Goal: Participate in discussion: Engage in conversation with other users on a specific topic

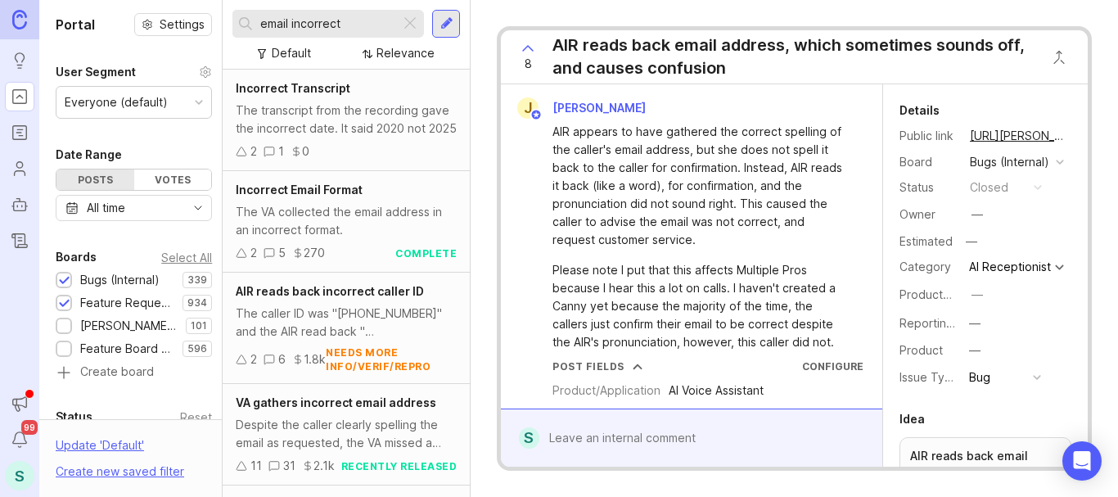
click at [315, 18] on input "email incorrect" at bounding box center [326, 24] width 133 height 18
click at [314, 16] on input "email incorrect" at bounding box center [326, 24] width 133 height 18
click at [304, 16] on input "email incorrect" at bounding box center [326, 24] width 133 height 18
click at [303, 15] on input "email incorrect" at bounding box center [326, 24] width 133 height 18
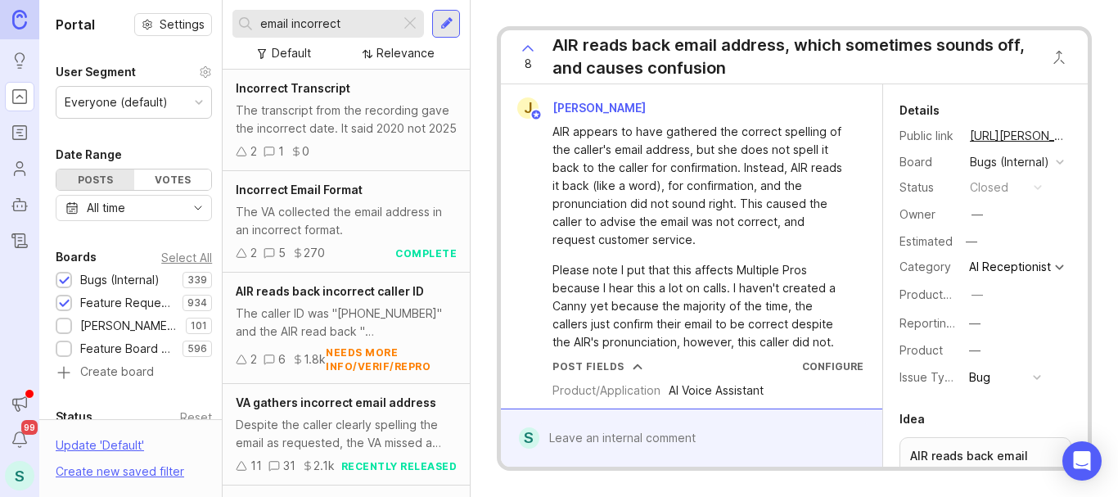
click at [303, 15] on input "email incorrect" at bounding box center [326, 24] width 133 height 18
click at [303, 14] on div "email incorrect" at bounding box center [316, 24] width 168 height 28
click at [302, 13] on div "email incorrect" at bounding box center [316, 24] width 168 height 28
click at [284, 17] on input "email incorrect" at bounding box center [326, 24] width 133 height 18
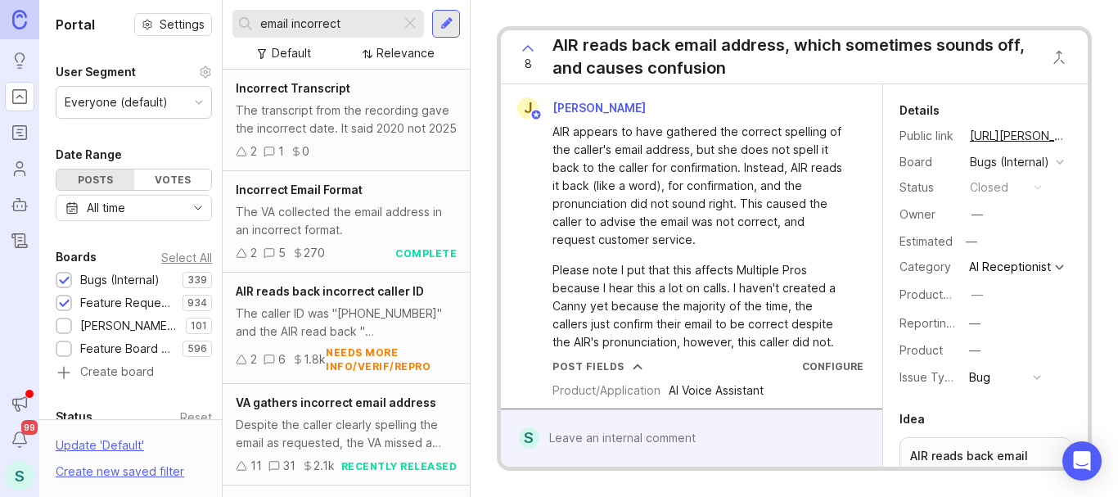
click at [284, 17] on input "email incorrect" at bounding box center [326, 24] width 133 height 18
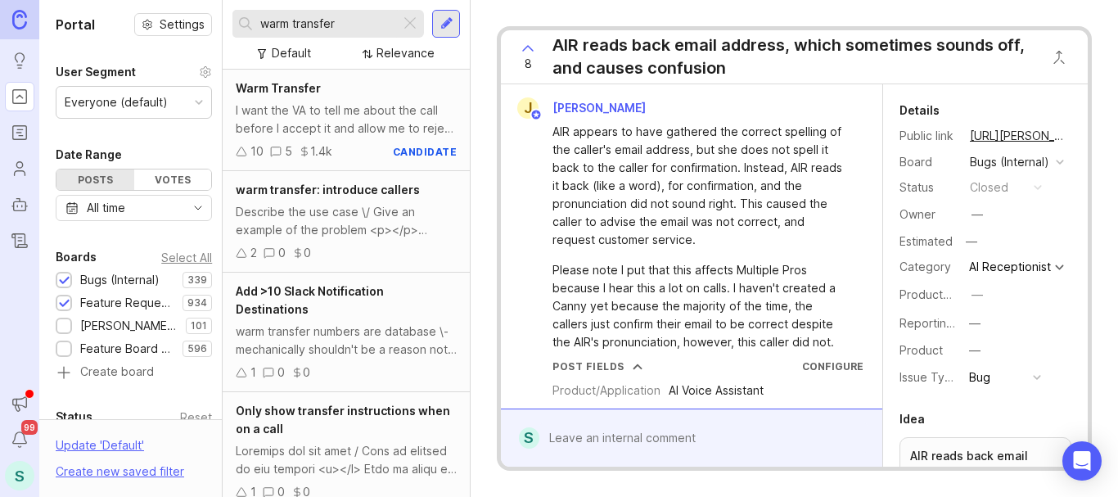
type input "warm transfer"
click at [285, 110] on div "I want the VA to tell me about the call before I accept it and allow me to reje…" at bounding box center [346, 119] width 221 height 36
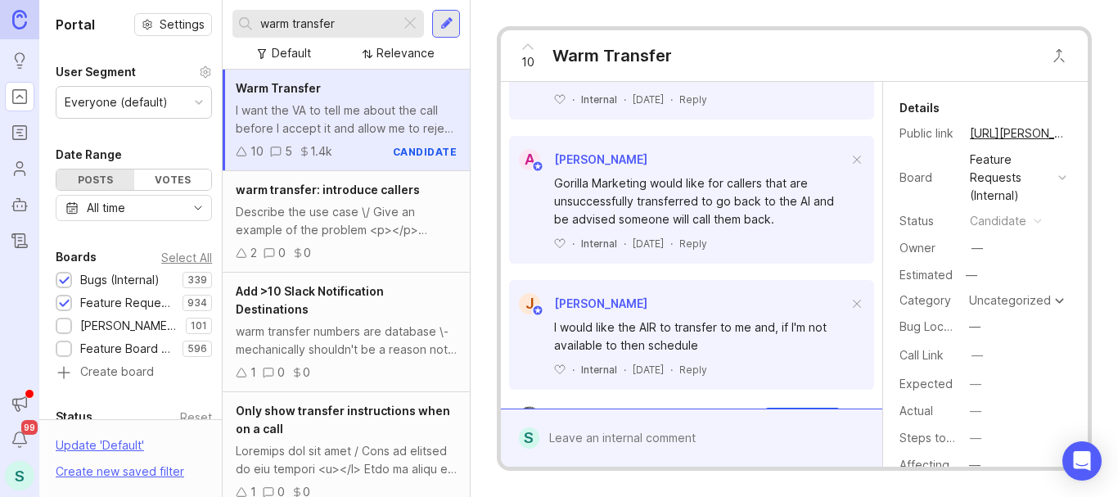
scroll to position [1554, 0]
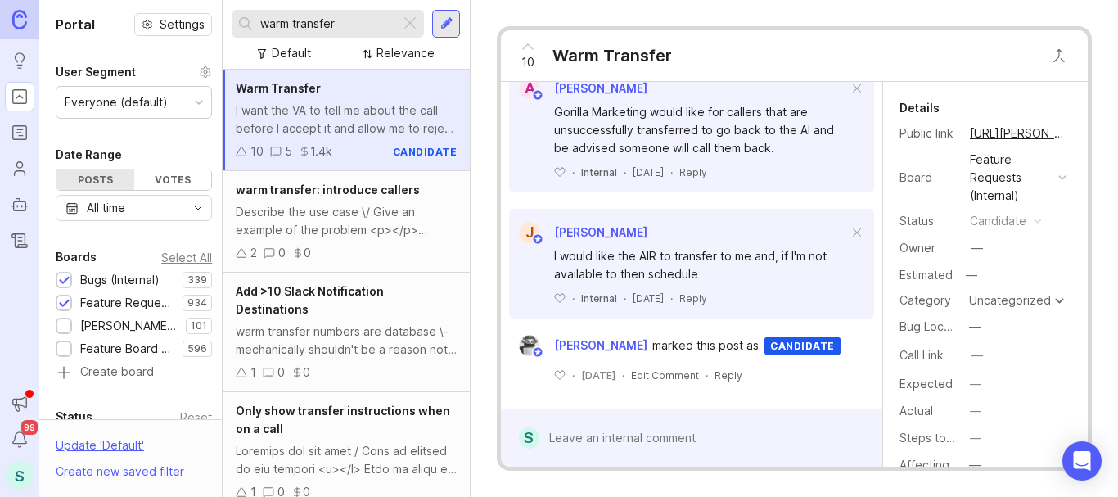
click at [597, 431] on div at bounding box center [703, 437] width 328 height 31
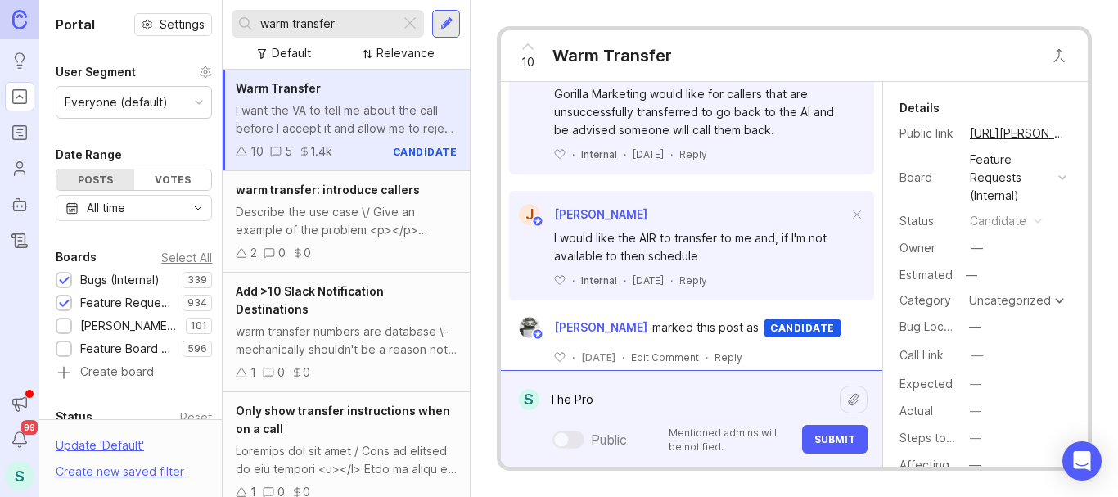
paste textarea "AAA Transport Solutions"
drag, startPoint x: 595, startPoint y: 398, endPoint x: 518, endPoint y: 395, distance: 77.0
click at [518, 395] on form "S The Pro AAA Transport Solutions The Pro AAA Transport Solutions Public Mentio…" at bounding box center [691, 418] width 381 height 97
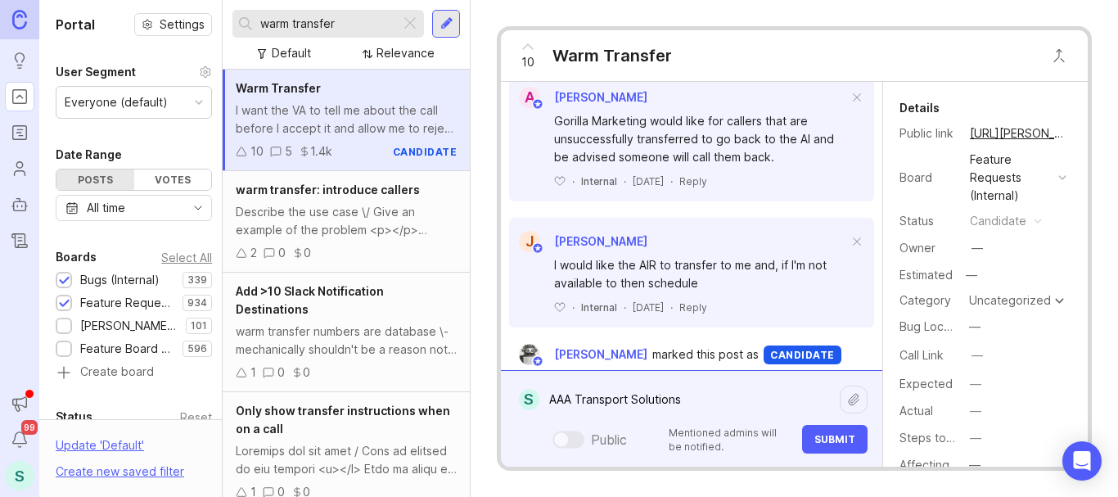
scroll to position [1593, 0]
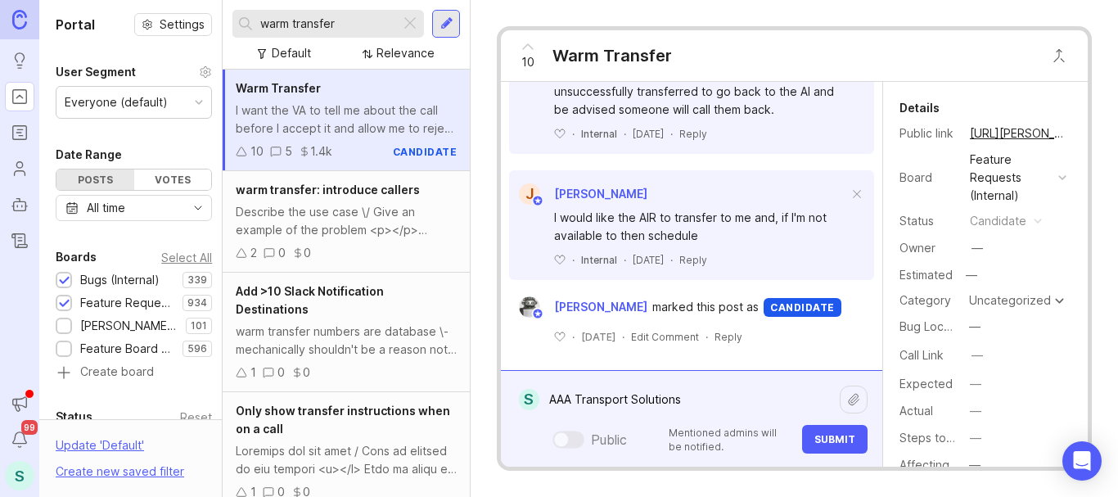
click at [698, 399] on textarea "AAA Transport Solutions" at bounding box center [689, 399] width 300 height 31
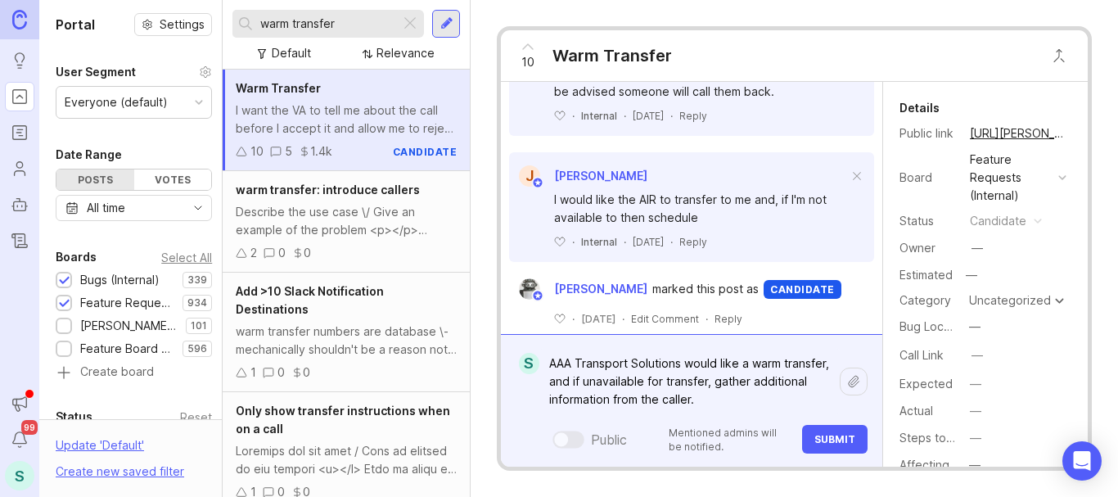
click at [704, 399] on textarea "AAA Transport Solutions would like a warm transfer, and if unavailable for tran…" at bounding box center [689, 381] width 300 height 67
type textarea "AAA Transport Solutions would like a warm transfer, and if unavailable for tran…"
click at [821, 442] on span "Submit" at bounding box center [834, 439] width 41 height 12
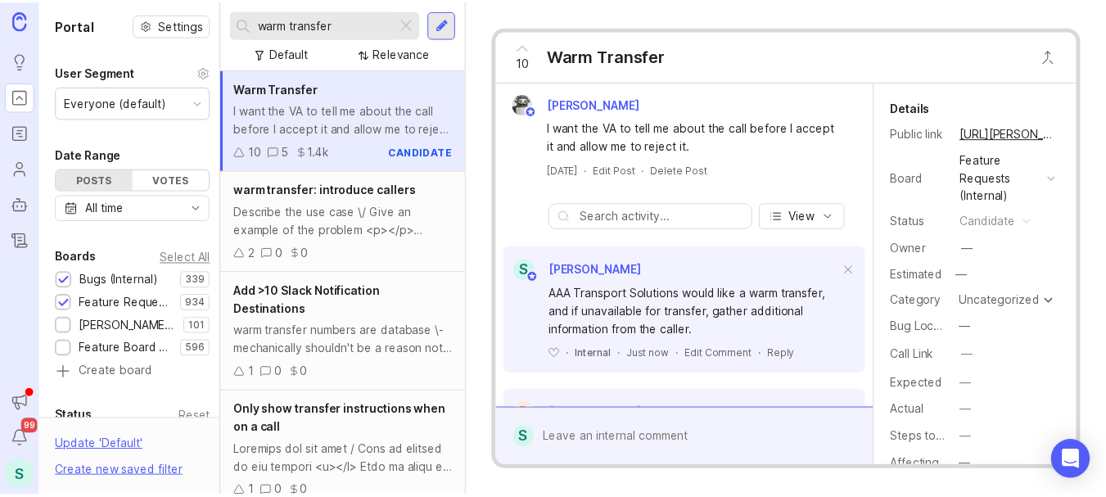
scroll to position [0, 0]
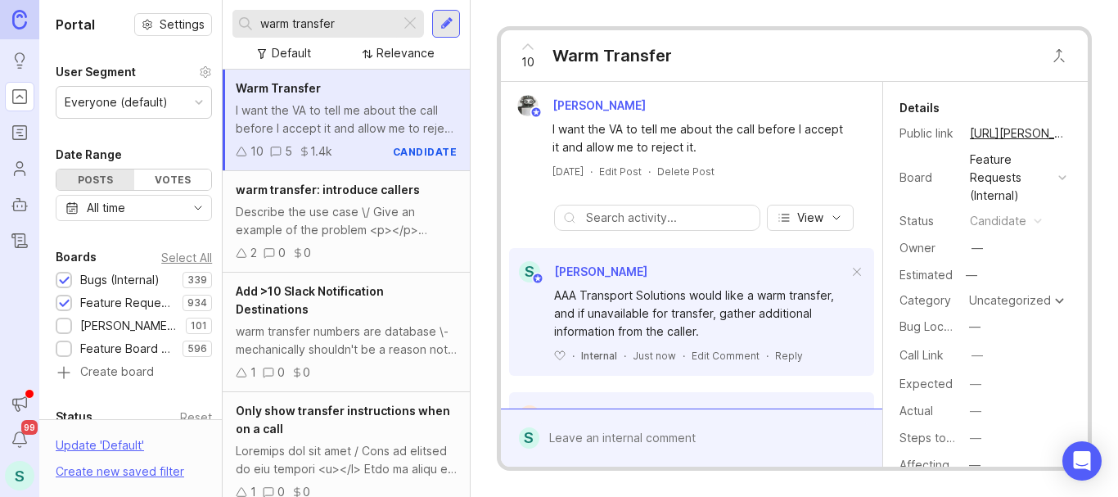
click at [525, 45] on icon at bounding box center [528, 47] width 20 height 20
click at [527, 49] on icon at bounding box center [528, 47] width 20 height 20
click at [688, 54] on div "11 Warm Transfer" at bounding box center [794, 56] width 587 height 52
click at [990, 133] on link "[URL][PERSON_NAME]" at bounding box center [1018, 133] width 106 height 21
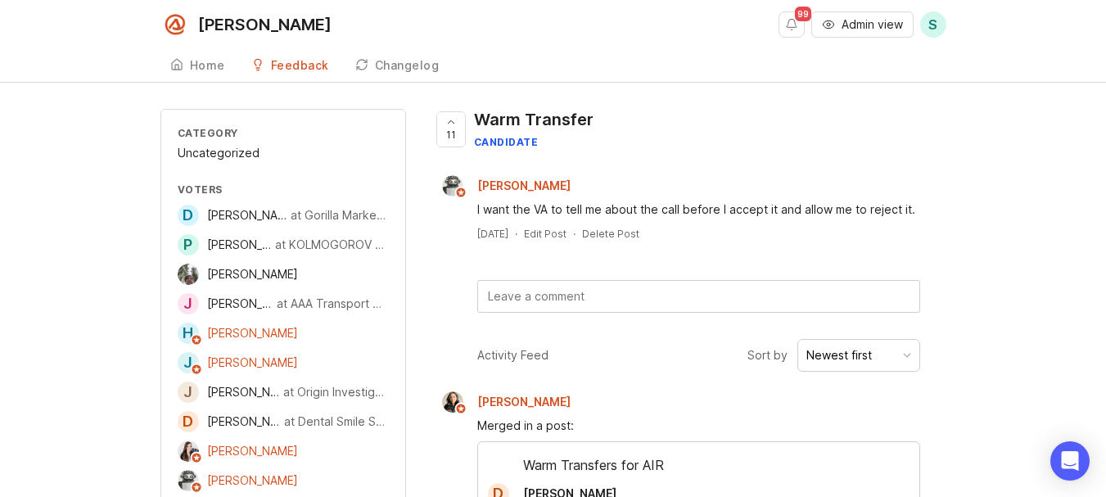
click at [562, 116] on div "Warm Transfer" at bounding box center [533, 119] width 119 height 23
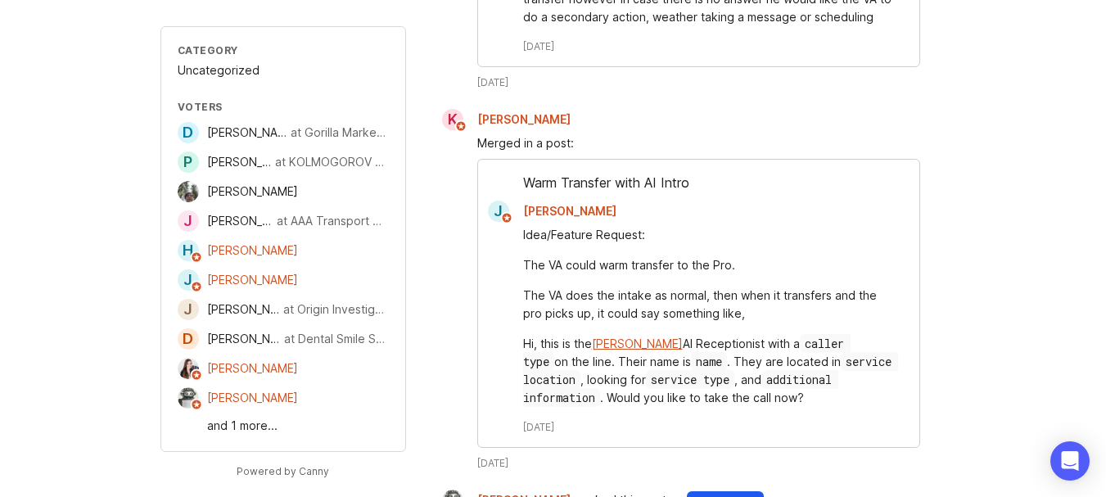
scroll to position [864, 0]
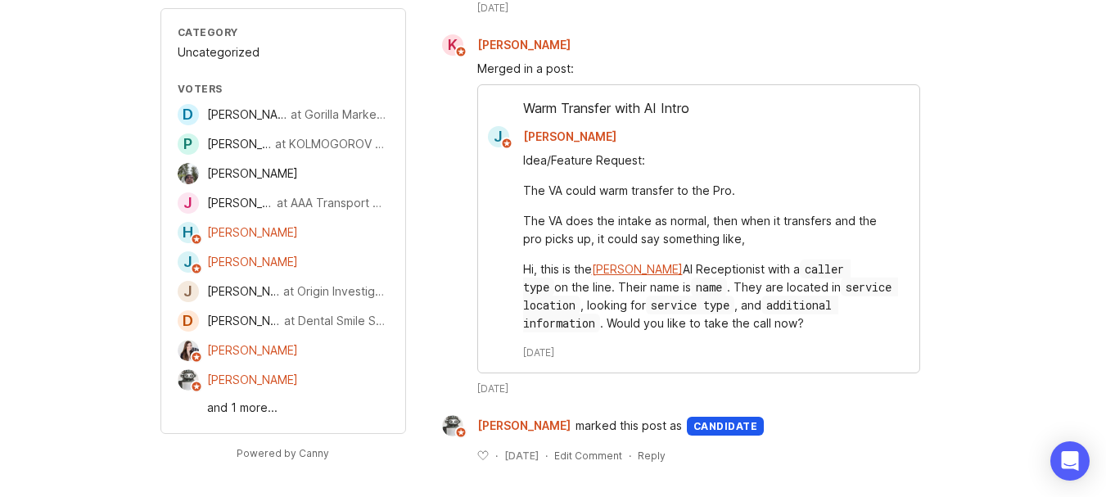
click at [230, 412] on link "and 1 more..." at bounding box center [298, 408] width 182 height 18
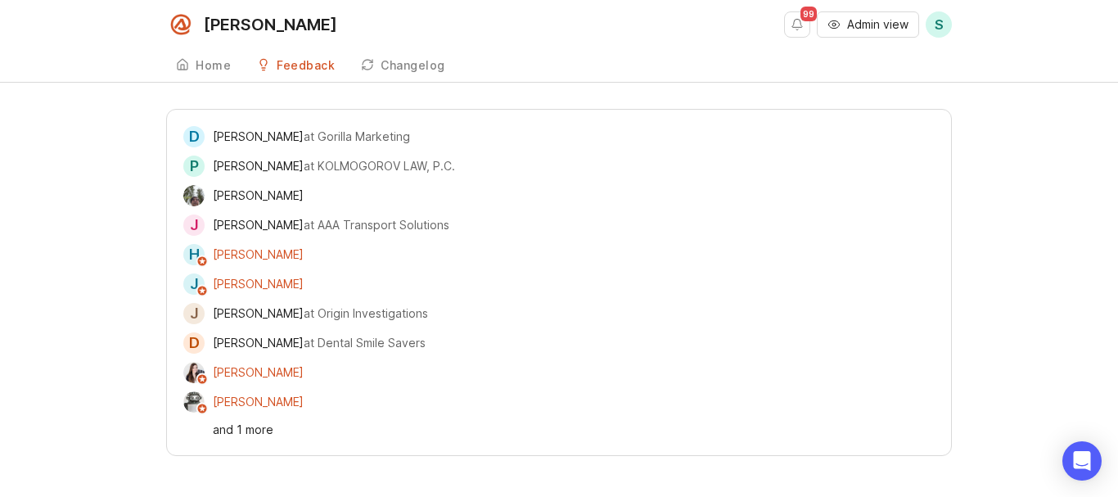
click at [250, 431] on div "and 1 more" at bounding box center [574, 430] width 722 height 18
click at [114, 185] on div "D [PERSON_NAME] at Gorilla Marketing P [PERSON_NAME] at KOLMOGOROV LAW, [PERSON…" at bounding box center [559, 282] width 1118 height 347
click at [113, 185] on div "D [PERSON_NAME] at Gorilla Marketing P [PERSON_NAME] at KOLMOGOROV LAW, [PERSON…" at bounding box center [559, 282] width 1118 height 347
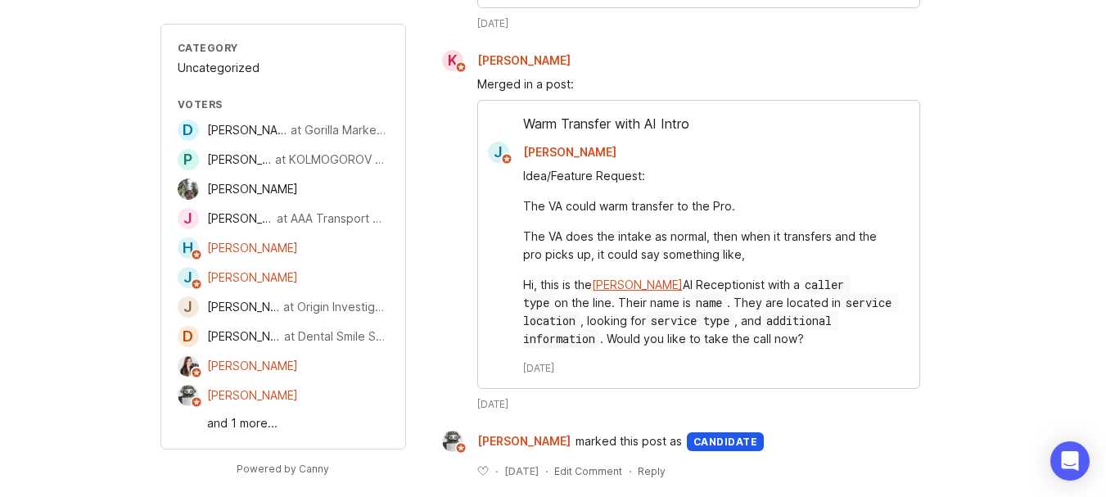
scroll to position [864, 0]
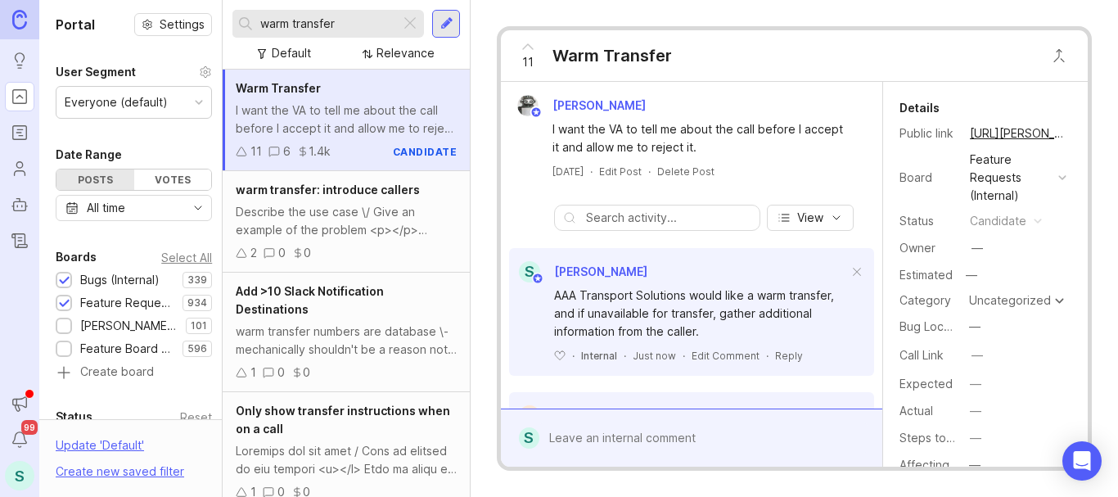
click at [1071, 131] on button "copy icon" at bounding box center [1082, 133] width 23 height 23
click at [809, 226] on button "View" at bounding box center [810, 218] width 87 height 26
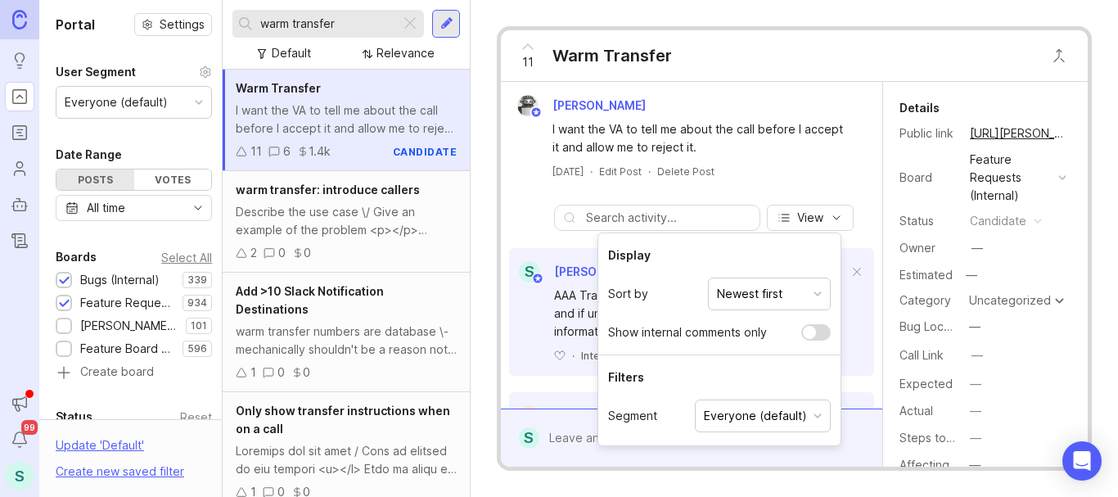
click at [809, 226] on button "View" at bounding box center [810, 218] width 87 height 26
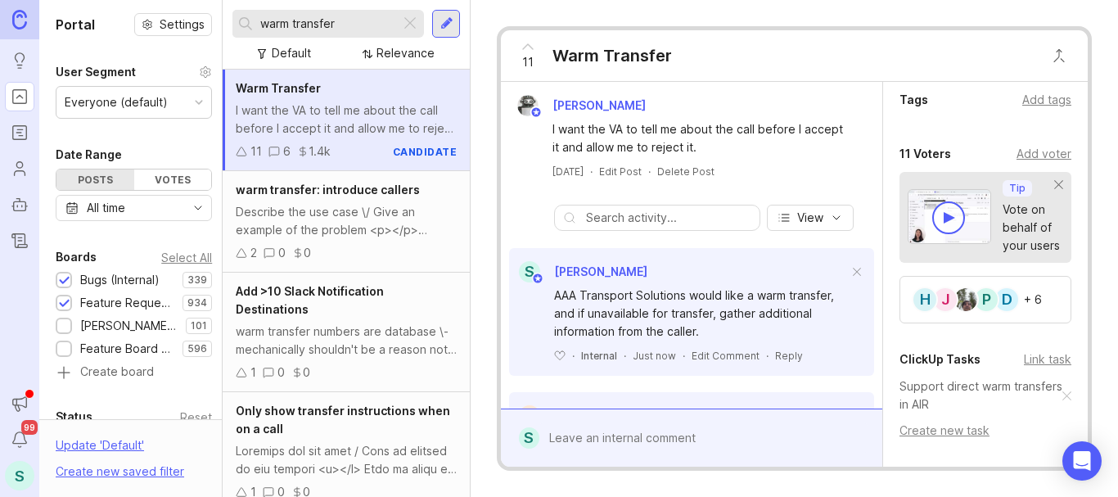
scroll to position [779, 0]
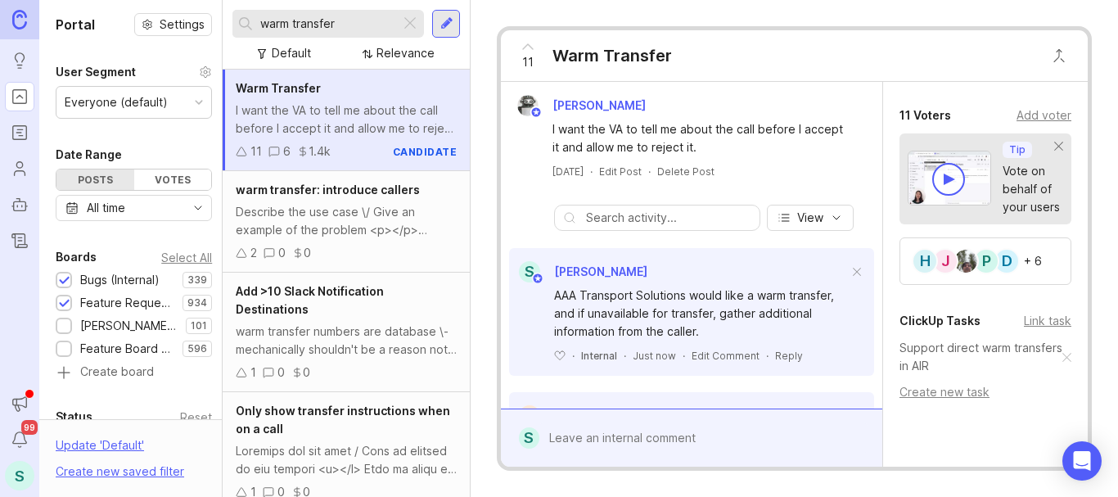
click at [327, 124] on div "I want the VA to tell me about the call before I accept it and allow me to reje…" at bounding box center [346, 119] width 221 height 36
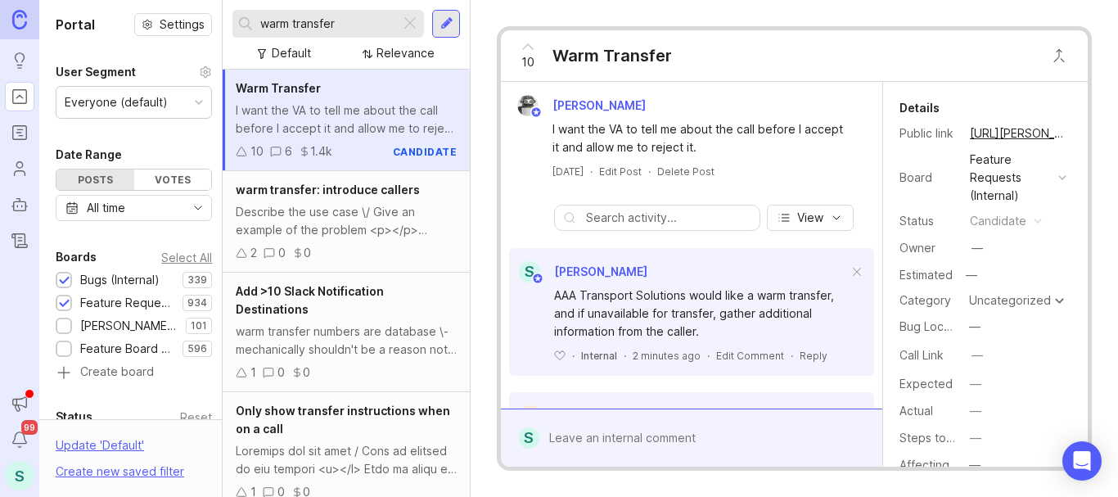
click at [911, 7] on div "10 Warm Transfer Justin Maxwell I want the VA to tell me about the call before …" at bounding box center [794, 248] width 647 height 497
